Goal: Navigation & Orientation: Understand site structure

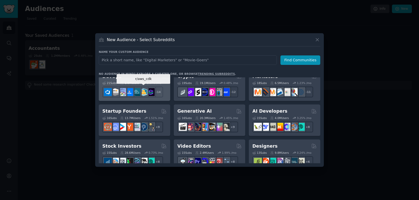
scroll to position [85, 0]
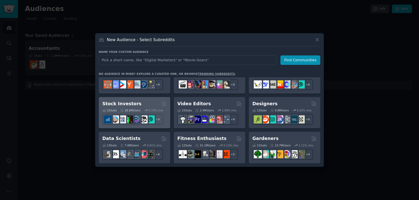
click at [146, 107] on div "15 Sub s 28.6M Users 0.73 % /mo + 8" at bounding box center [134, 116] width 64 height 18
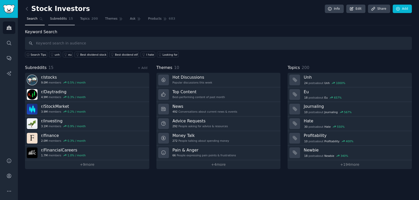
click at [58, 20] on span "Subreddits" at bounding box center [58, 19] width 17 height 5
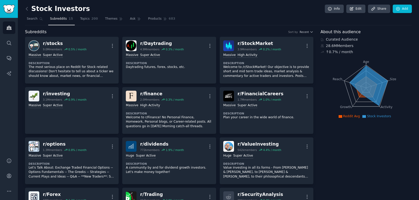
click at [244, 17] on nav "Search Subreddits 15 Topics 200 Themes Ask Products 683" at bounding box center [218, 20] width 387 height 10
click at [26, 19] on link "Search" at bounding box center [35, 20] width 20 height 10
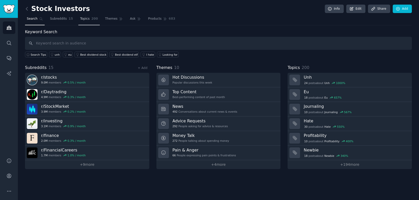
click at [80, 19] on span "Topics" at bounding box center [84, 19] width 9 height 5
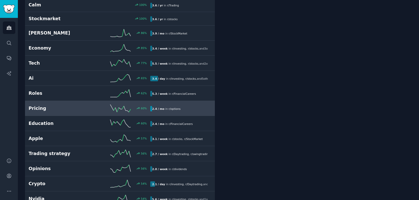
scroll to position [553, 0]
